Goal: Complete application form: Complete application form

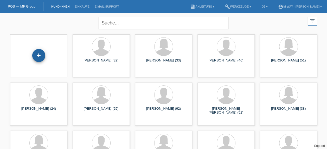
click at [40, 55] on div "+" at bounding box center [38, 55] width 13 height 13
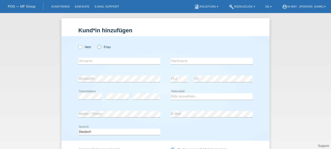
click at [97, 44] on icon at bounding box center [97, 44] width 0 height 0
click at [97, 47] on input "Frau" at bounding box center [98, 46] width 3 height 3
radio input "true"
click at [78, 44] on icon at bounding box center [78, 44] width 0 height 0
click at [78, 48] on input "Herr" at bounding box center [79, 46] width 3 height 3
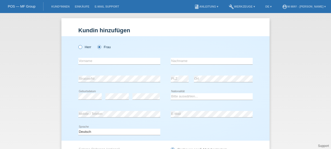
radio input "true"
click at [89, 62] on input "text" at bounding box center [119, 61] width 82 height 7
type input "Tarkan"
type input "Suezen"
click at [90, 65] on div "Tarkan error Vorname" at bounding box center [119, 61] width 82 height 18
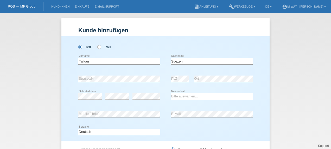
click at [90, 65] on div "Tarkan error Vorname" at bounding box center [119, 61] width 82 height 18
click at [90, 63] on input "Tarkan" at bounding box center [119, 61] width 82 height 7
type input "Aydin"
click at [183, 98] on select "Bitte auswählen... Schweiz Deutschland Liechtenstein Österreich ------------ Af…" at bounding box center [212, 96] width 82 height 6
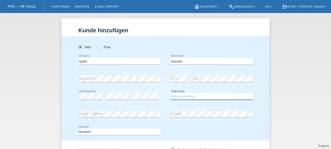
click at [171, 93] on select "Bitte auswählen... Schweiz Deutschland Liechtenstein Österreich ------------ Af…" at bounding box center [212, 96] width 82 height 6
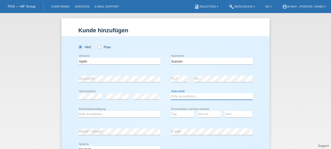
click at [189, 97] on select "Bitte auswählen... Schweiz Deutschland Liechtenstein Österreich ------------ Af…" at bounding box center [212, 96] width 82 height 6
select select "IT"
click at [171, 93] on select "Bitte auswählen... Schweiz Deutschland Liechtenstein Österreich ------------ Af…" at bounding box center [212, 96] width 82 height 6
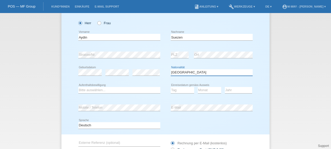
scroll to position [24, 0]
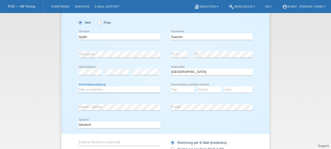
click at [123, 87] on select "Bitte auswählen... C B B - Flüchtlingsstatus Andere" at bounding box center [119, 89] width 82 height 6
select select "C"
click at [78, 86] on select "Bitte auswählen... C B B - Flüchtlingsstatus Andere" at bounding box center [119, 89] width 82 height 6
click at [164, 53] on div "error Strasse/Nr. error PLZ error Ort" at bounding box center [165, 55] width 174 height 18
click at [182, 87] on select "Tag 01 02 03 04 05 06 07 08 09 10 11" at bounding box center [182, 89] width 23 height 6
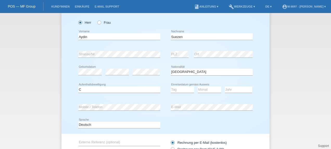
click at [254, 79] on div "Herr Frau Aydin error Vorname" at bounding box center [165, 73] width 208 height 122
click at [182, 89] on select "Tag 01 02 03 04 05 06 07 08 09 10 11" at bounding box center [182, 89] width 23 height 6
select select "19"
click at [171, 86] on select "Tag 01 02 03 04 05 06 07 08 09 10 11" at bounding box center [182, 89] width 23 height 6
click at [203, 89] on select "Monat 01 02 03 04 05 06 07 08 09 10 11" at bounding box center [209, 89] width 23 height 6
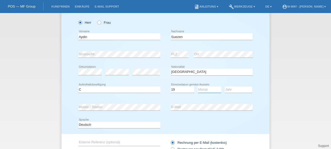
select select "02"
click at [198, 86] on select "Monat 01 02 03 04 05 06 07 08 09 10 11" at bounding box center [209, 89] width 23 height 6
click at [229, 88] on select "Jahr 2025 2024 2023 2022 2021 2020 2019 2018 2017 2016 2015 2014 2013 2012 2011…" at bounding box center [238, 89] width 27 height 6
select select "1994"
click at [225, 86] on select "Jahr 2025 2024 2023 2022 2021 2020 2019 2018 2017 2016 2015 2014 2013 2012 2011…" at bounding box center [238, 89] width 27 height 6
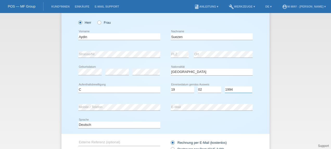
scroll to position [68, 0]
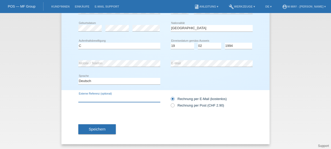
click at [114, 98] on input "text" at bounding box center [119, 98] width 82 height 7
type input "MA2292412"
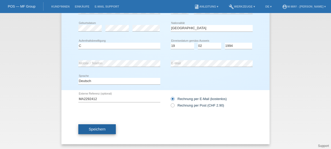
click at [106, 128] on button "Speichern" at bounding box center [96, 129] width 37 height 10
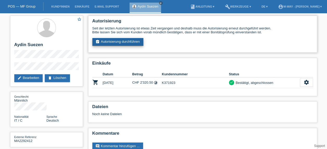
click at [130, 42] on link "assignment_turned_in Autorisierung durchführen" at bounding box center [117, 42] width 51 height 8
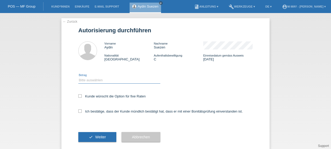
click at [108, 79] on select "Bitte auswählen CHF 1.00 - CHF 499.00 CHF 500.00 - CHF 1'999.00 CHF 2'000.00 - …" at bounding box center [119, 80] width 82 height 6
select select "3"
click at [78, 77] on select "Bitte auswählen CHF 1.00 - CHF 499.00 CHF 500.00 - CHF 1'999.00 CHF 2'000.00 - …" at bounding box center [119, 80] width 82 height 6
click at [78, 110] on icon at bounding box center [79, 110] width 3 height 3
click at [78, 110] on input "Ich bestätige, dass der Kunde mündlich bestätigt hat, dass er mit einer Bonität…" at bounding box center [79, 110] width 3 height 3
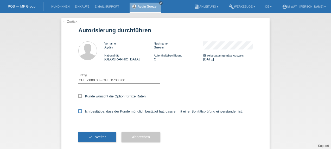
checkbox input "true"
click at [100, 136] on span "Weiter" at bounding box center [100, 137] width 11 height 4
